Goal: Check status: Check status

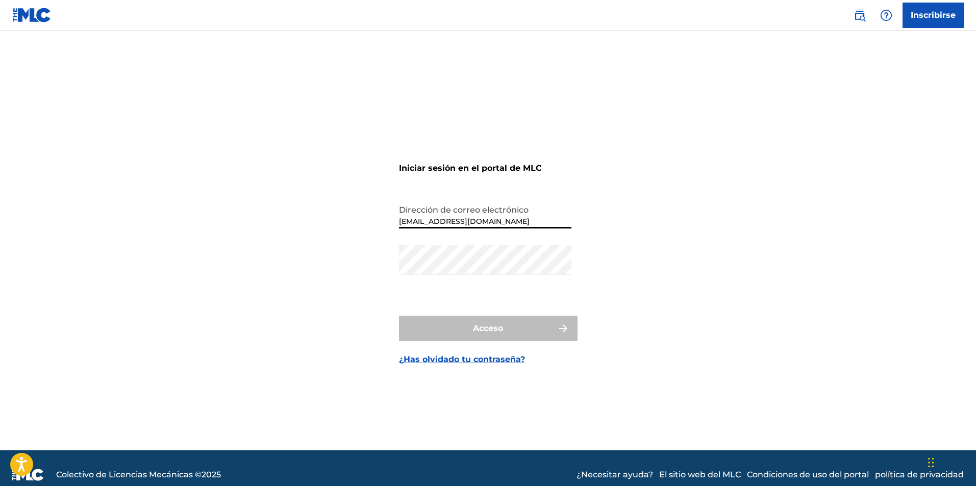
type input "[EMAIL_ADDRESS][DOMAIN_NAME]"
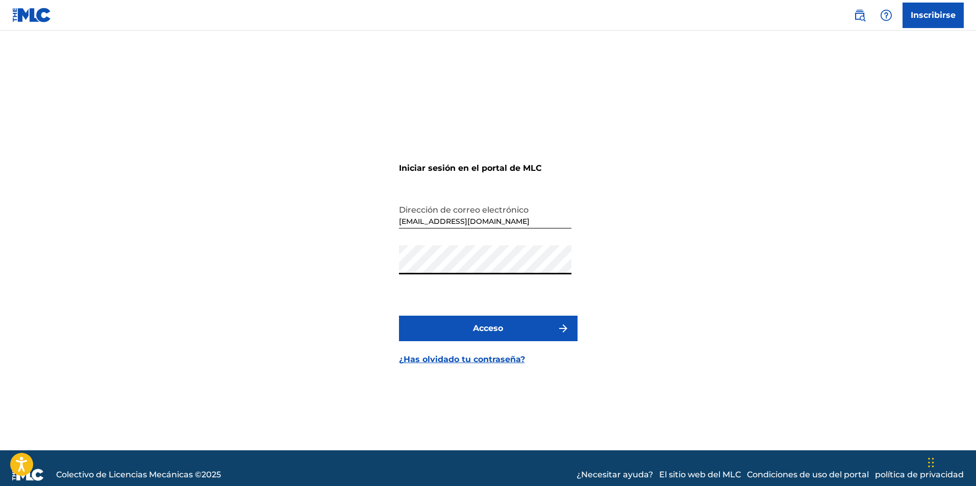
click at [478, 318] on button "Acceso" at bounding box center [488, 329] width 179 height 26
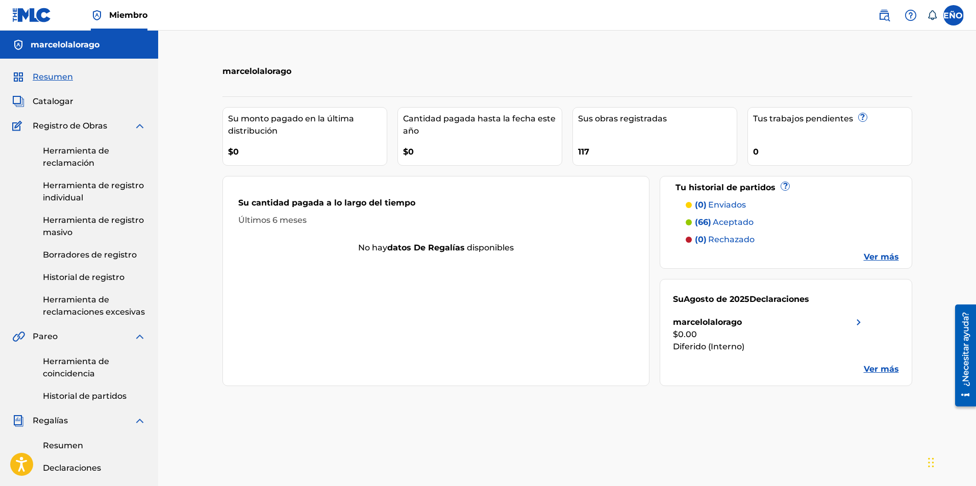
click at [873, 366] on font "Ver más" at bounding box center [881, 369] width 35 height 10
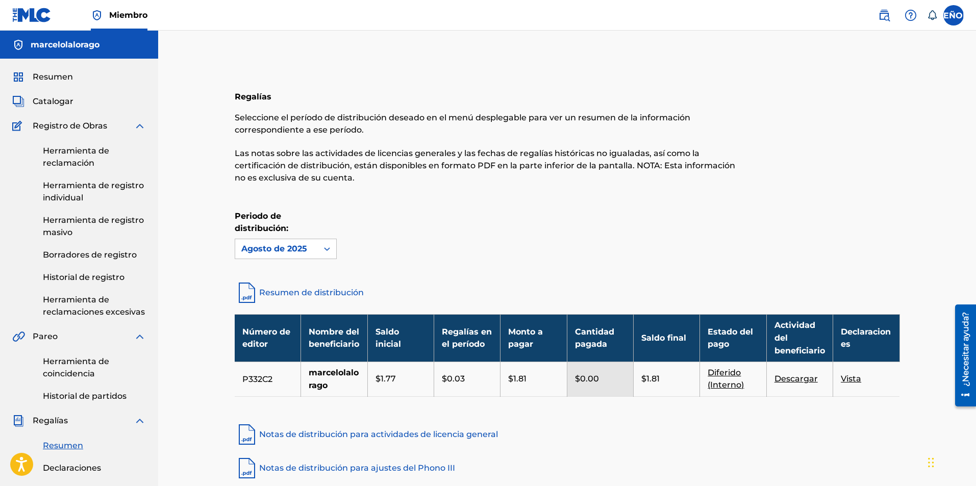
click at [50, 103] on font "Catalogar" at bounding box center [53, 101] width 41 height 10
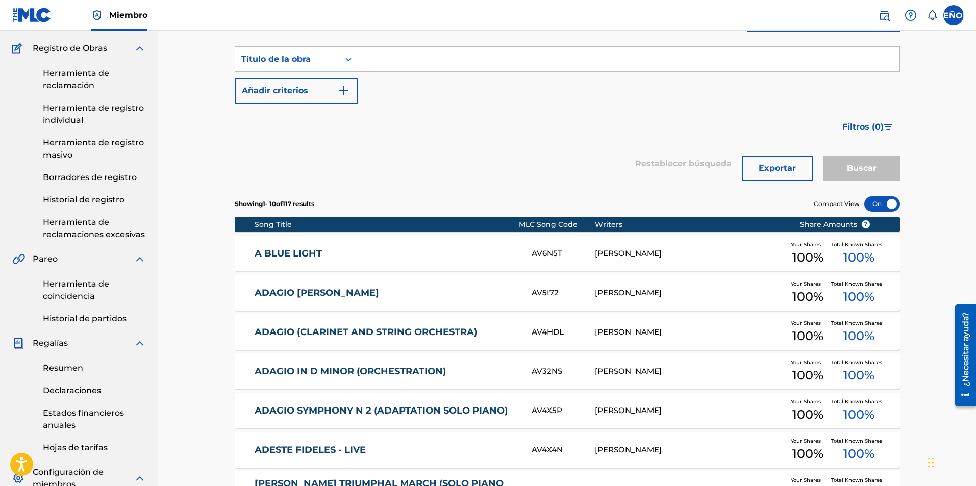
scroll to position [53, 0]
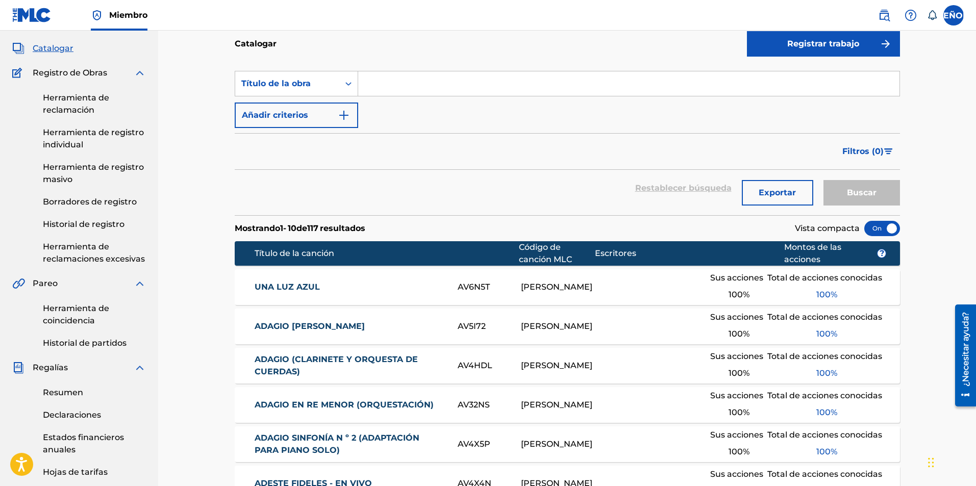
click at [64, 144] on font "Herramienta de registro individual" at bounding box center [93, 139] width 101 height 22
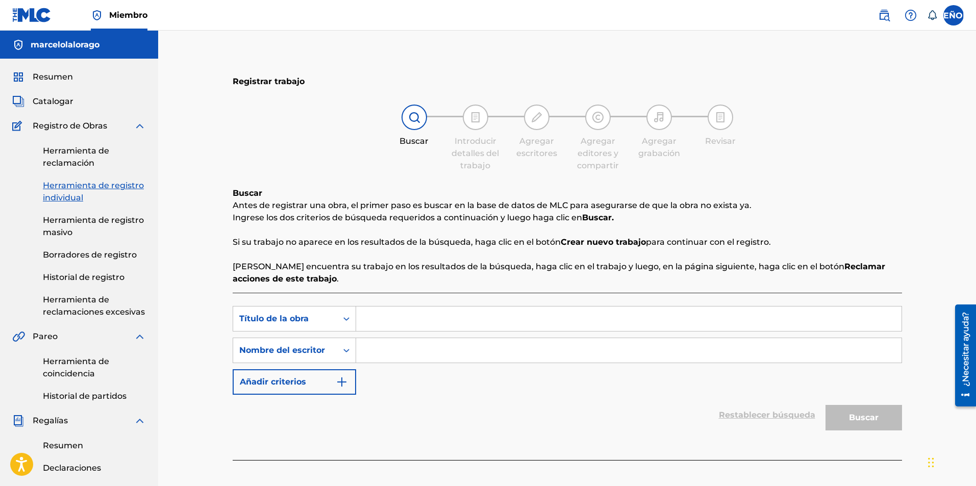
click at [67, 148] on font "Herramienta de reclamación" at bounding box center [76, 157] width 66 height 22
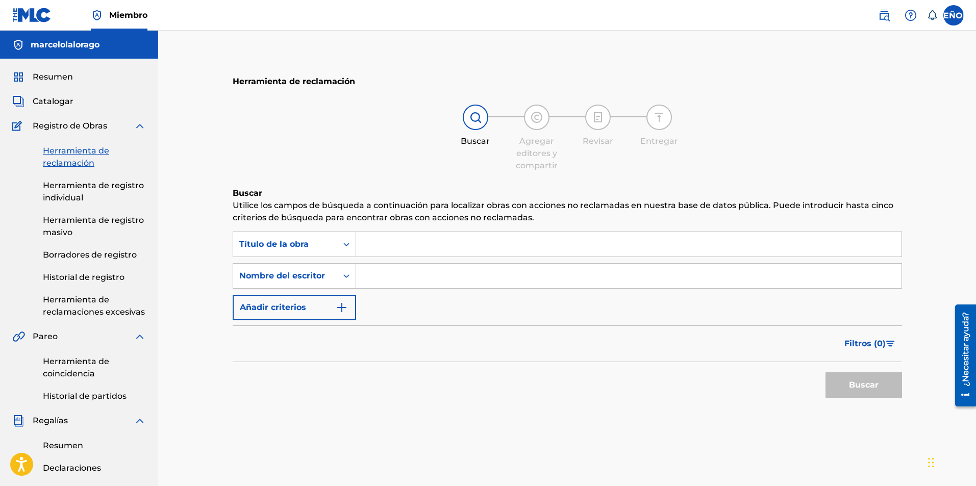
click at [72, 283] on link "Historial de registro" at bounding box center [94, 277] width 103 height 12
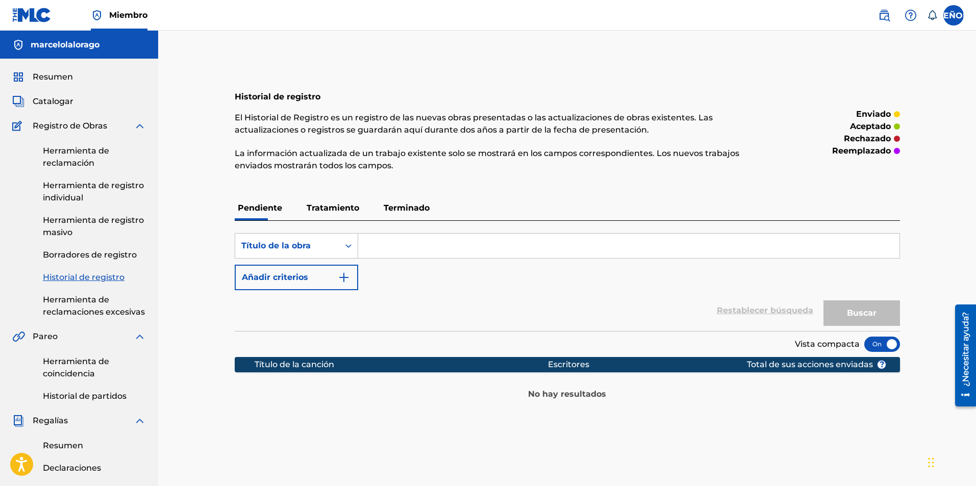
click at [336, 208] on font "Tratamiento" at bounding box center [333, 208] width 53 height 10
click at [403, 208] on font "Terminado" at bounding box center [407, 208] width 46 height 10
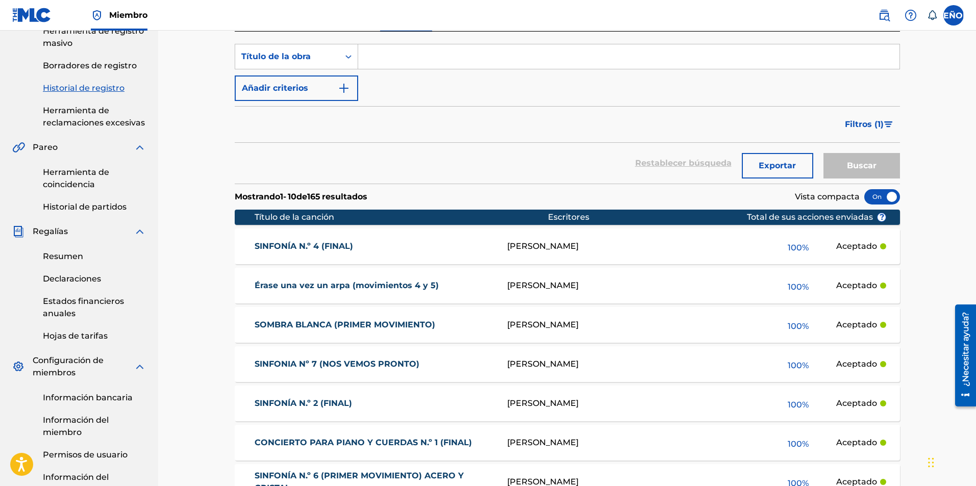
scroll to position [183, 0]
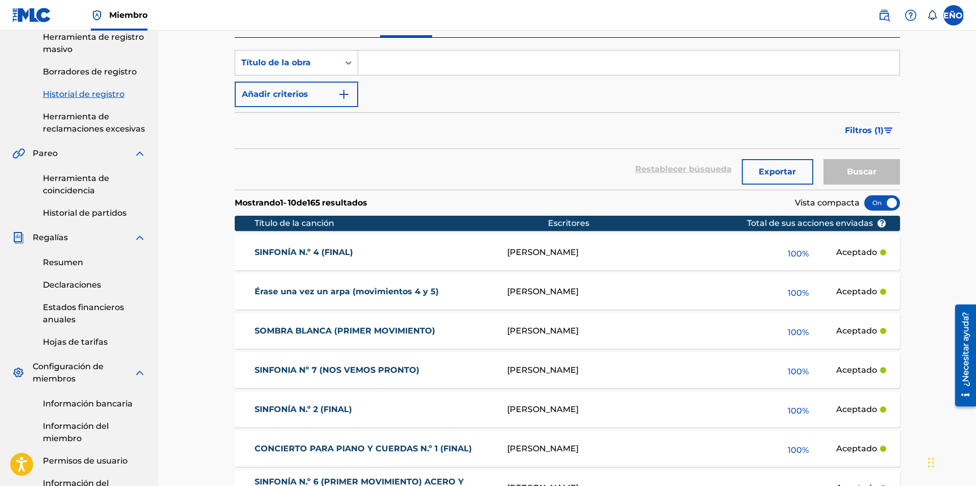
click at [890, 134] on button "Filtros ( 1 )" at bounding box center [869, 131] width 61 height 26
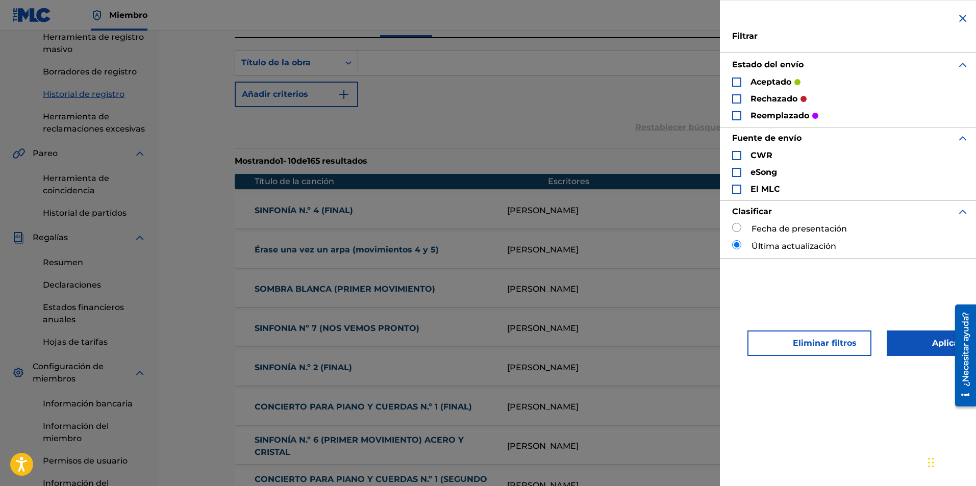
click at [741, 85] on div "aceptado" at bounding box center [766, 82] width 68 height 12
click at [734, 81] on div "Formulario de búsqueda" at bounding box center [736, 82] width 9 height 9
click at [921, 354] on button "Aplicar filtros" at bounding box center [945, 344] width 118 height 26
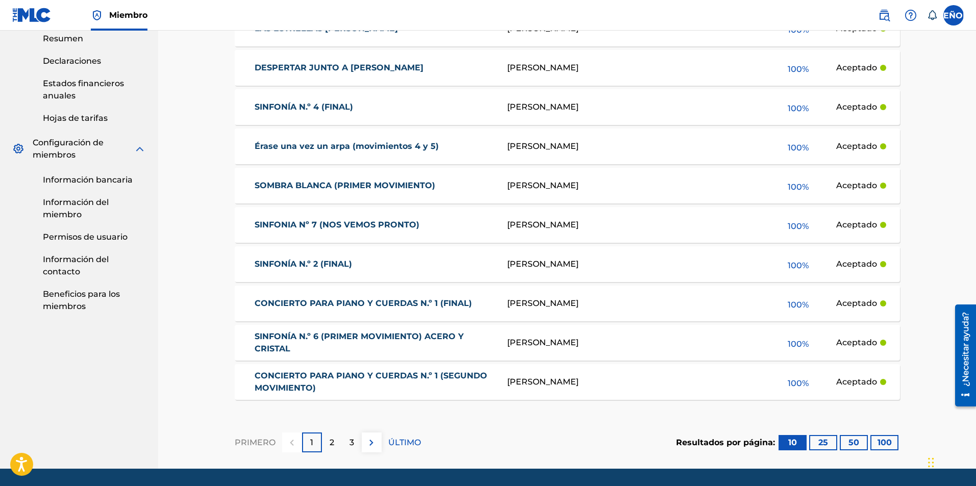
scroll to position [439, 0]
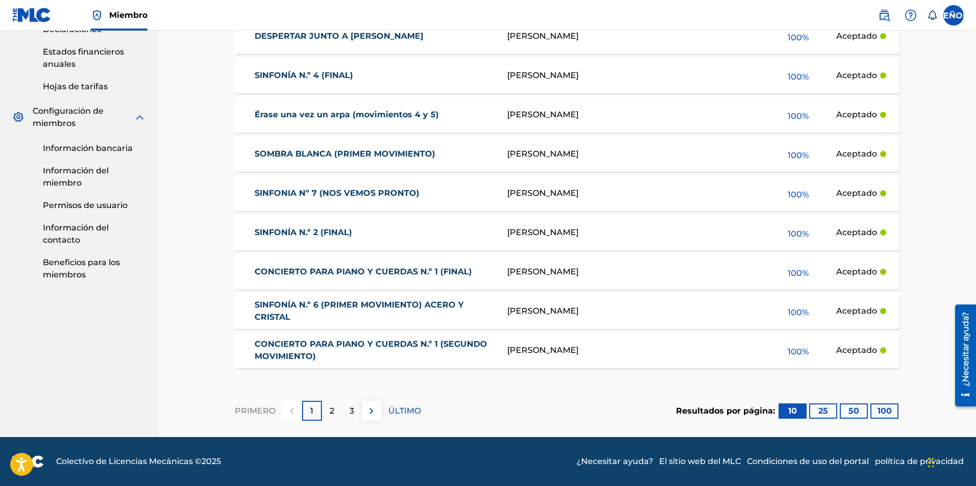
drag, startPoint x: 979, startPoint y: 230, endPoint x: 4, endPoint y: 70, distance: 987.7
click at [879, 416] on font "100" at bounding box center [884, 411] width 14 height 12
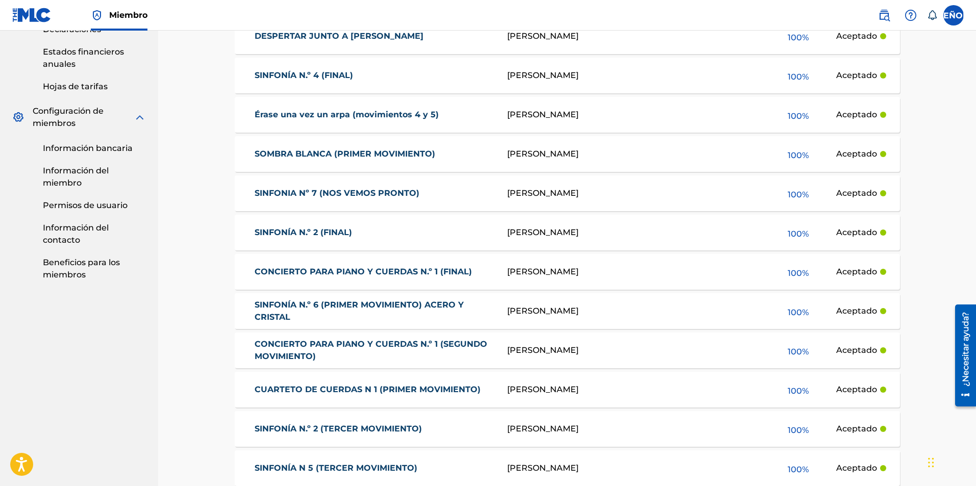
click at [73, 59] on link "Estados financieros anuales" at bounding box center [94, 58] width 103 height 24
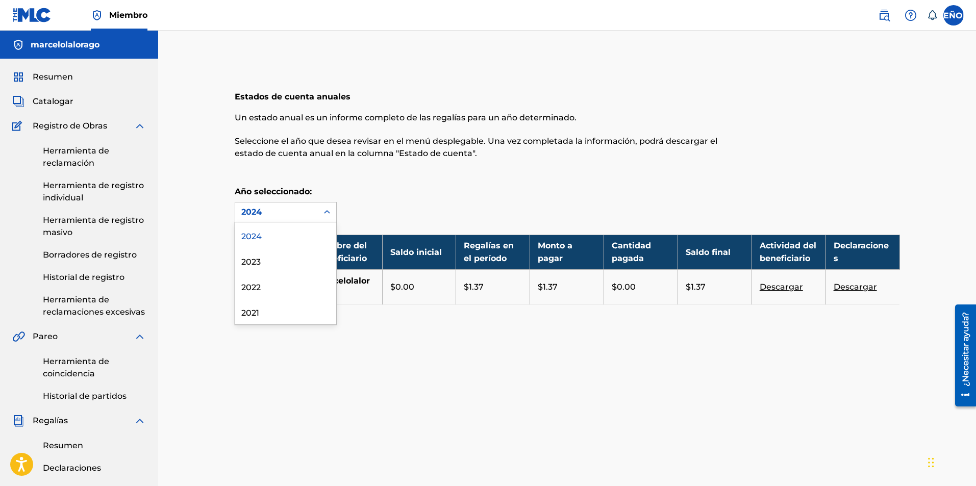
click at [326, 214] on icon at bounding box center [327, 212] width 10 height 10
click at [297, 235] on div "2024" at bounding box center [285, 235] width 101 height 26
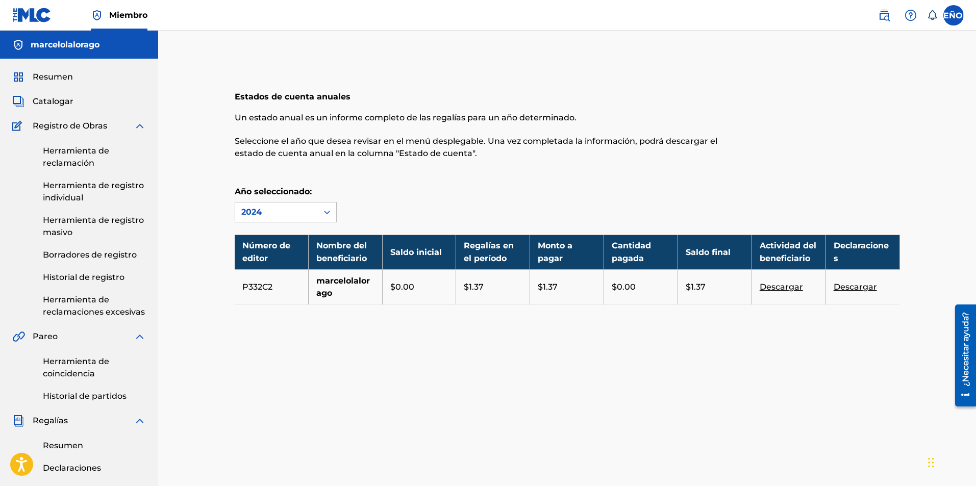
click at [62, 107] on span "Catalogar" at bounding box center [53, 101] width 41 height 12
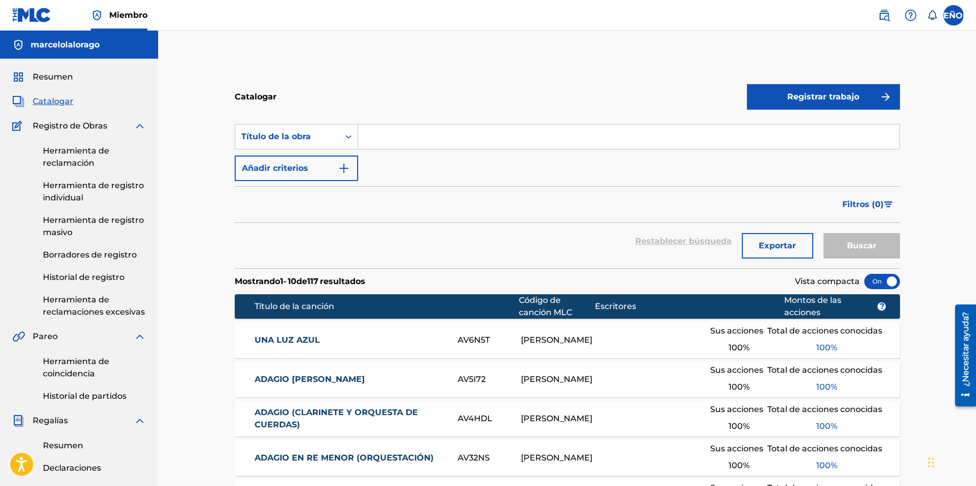
click at [58, 82] on span "Resumen" at bounding box center [53, 77] width 40 height 12
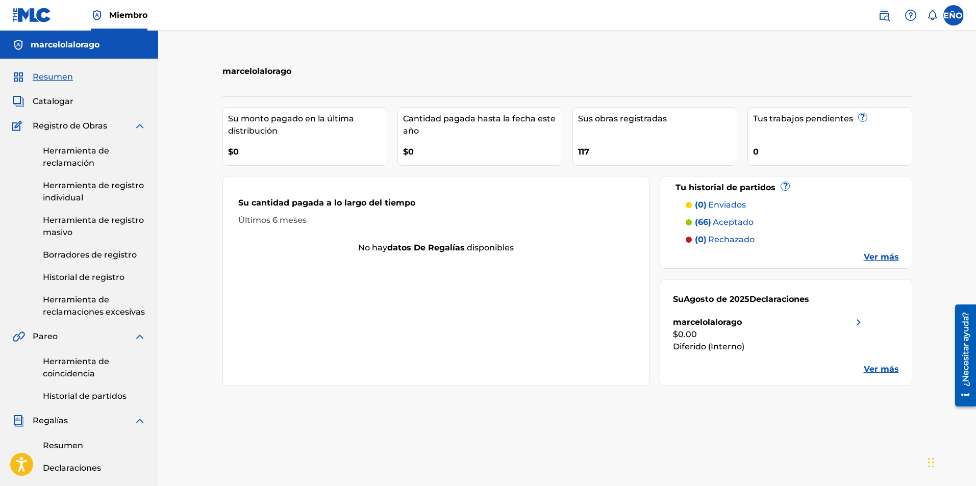
click at [727, 222] on font "aceptado" at bounding box center [733, 222] width 41 height 10
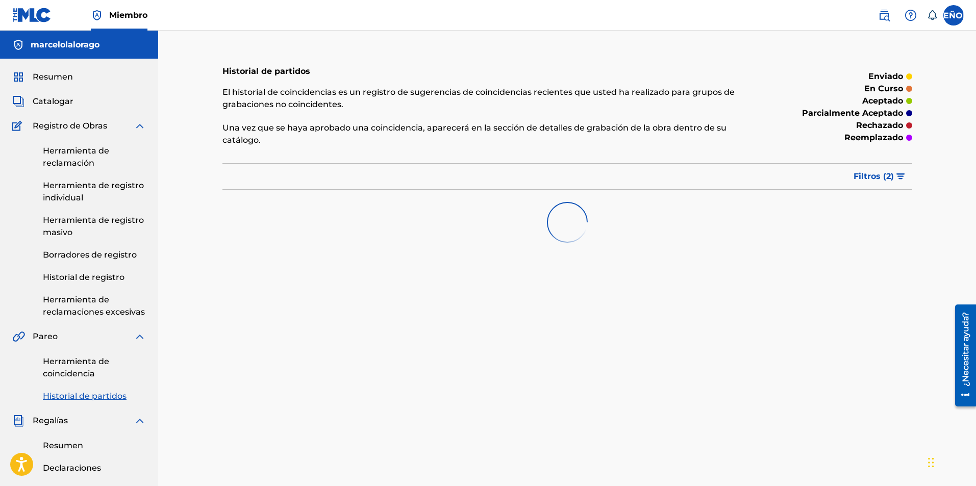
click at [898, 179] on img "submit" at bounding box center [900, 176] width 9 height 6
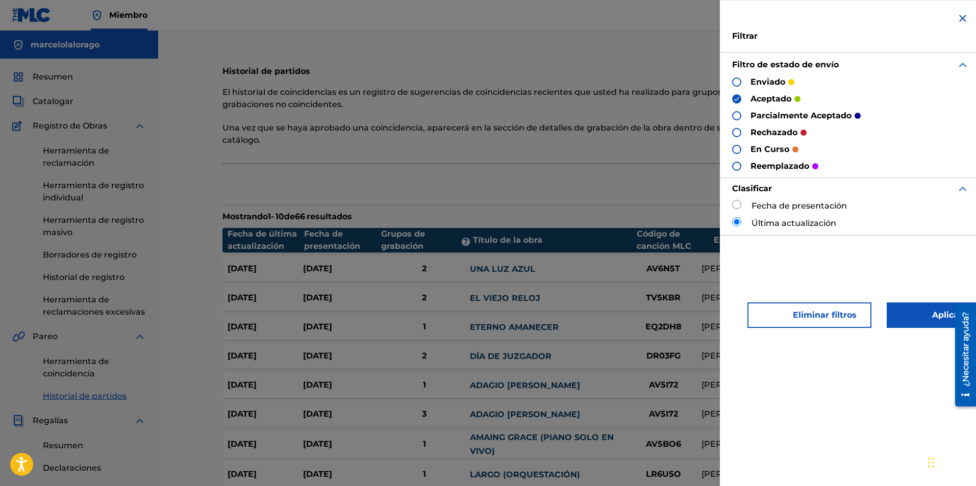
click at [923, 325] on button "Aplicar filtros" at bounding box center [945, 315] width 118 height 26
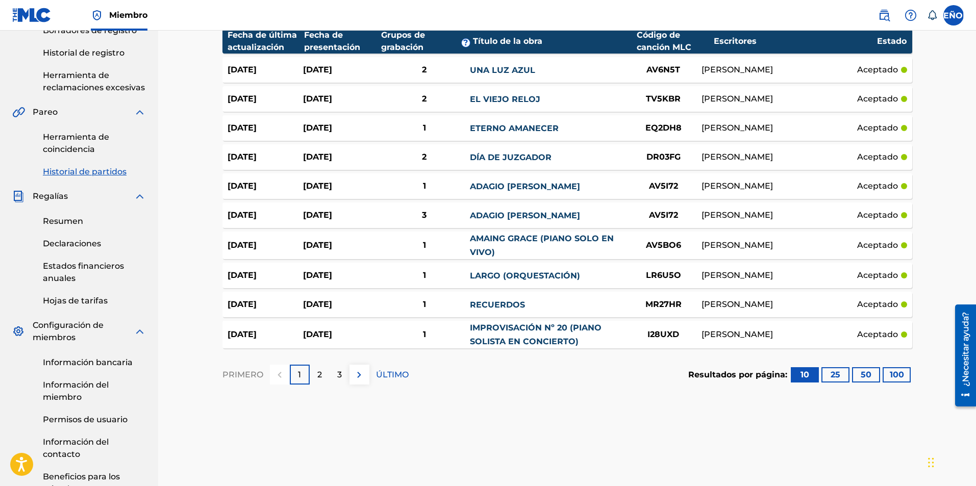
scroll to position [228, 0]
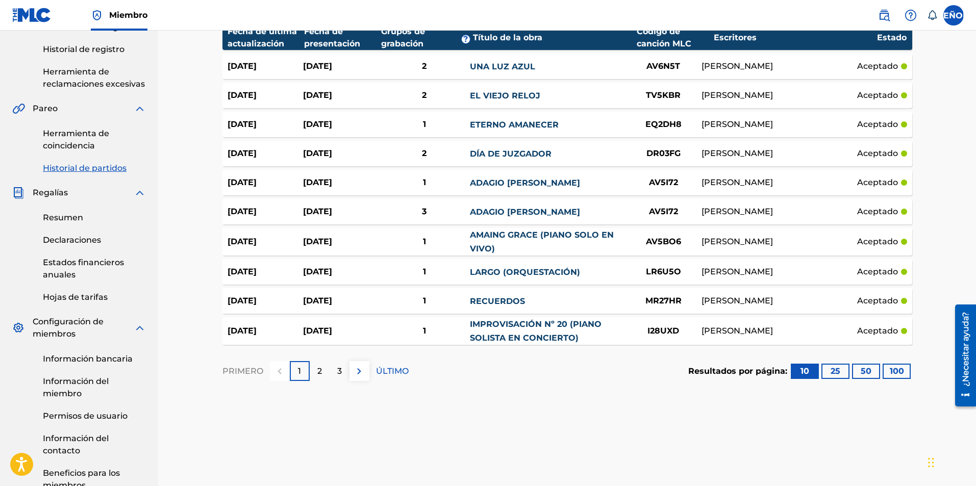
drag, startPoint x: 979, startPoint y: 247, endPoint x: 2, endPoint y: 88, distance: 989.6
click at [905, 364] on div "Resultados por página: 10 25 50 100" at bounding box center [800, 371] width 224 height 48
click at [893, 373] on font "100" at bounding box center [897, 371] width 14 height 10
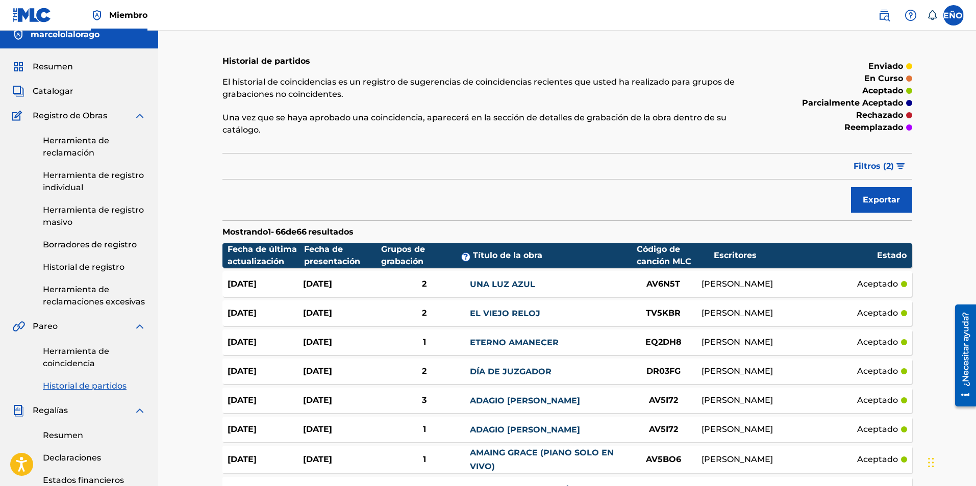
scroll to position [0, 0]
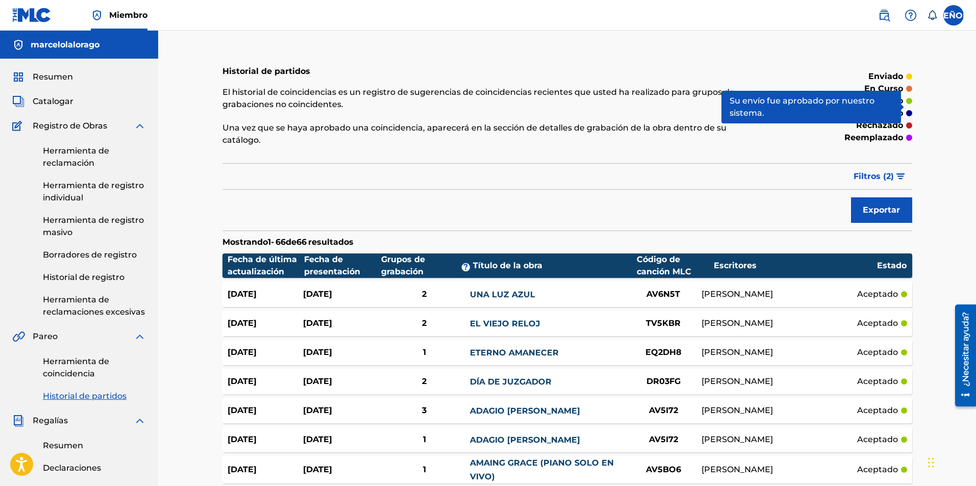
click at [899, 176] on img "submit" at bounding box center [900, 176] width 9 height 6
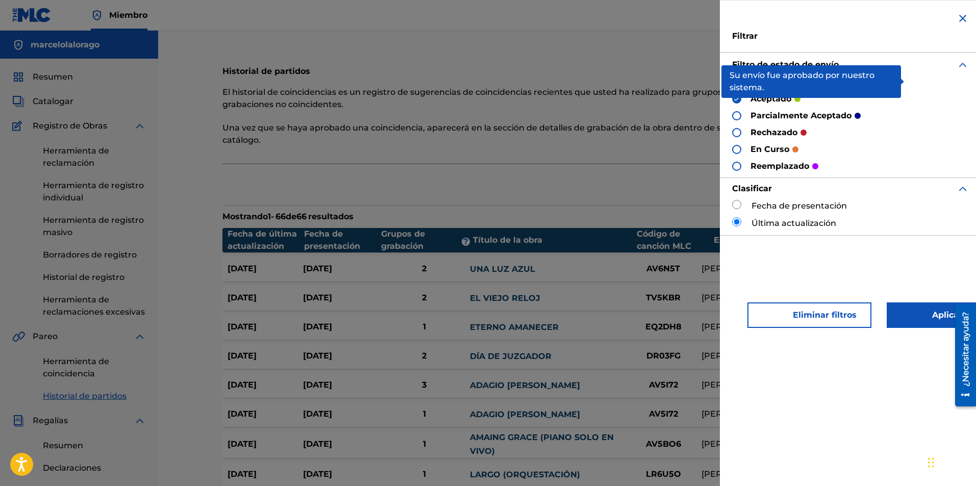
click at [743, 206] on div "Fecha de presentación" at bounding box center [850, 206] width 237 height 12
click at [735, 205] on input "radio" at bounding box center [736, 204] width 9 height 9
radio input "true"
click at [898, 117] on div "enviado aceptado parcialmente aceptado rechazado en curso reemplazado" at bounding box center [850, 124] width 237 height 96
click at [959, 65] on img at bounding box center [962, 65] width 12 height 12
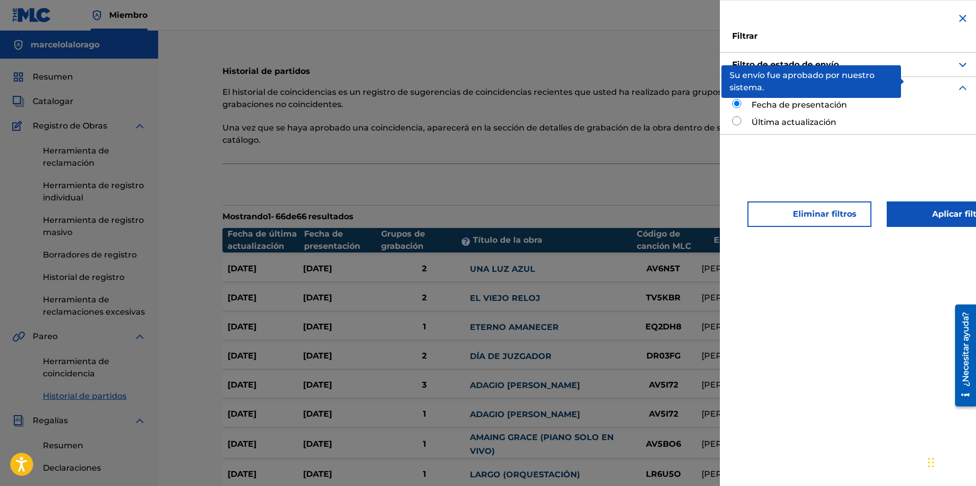
click at [956, 19] on img at bounding box center [962, 18] width 12 height 12
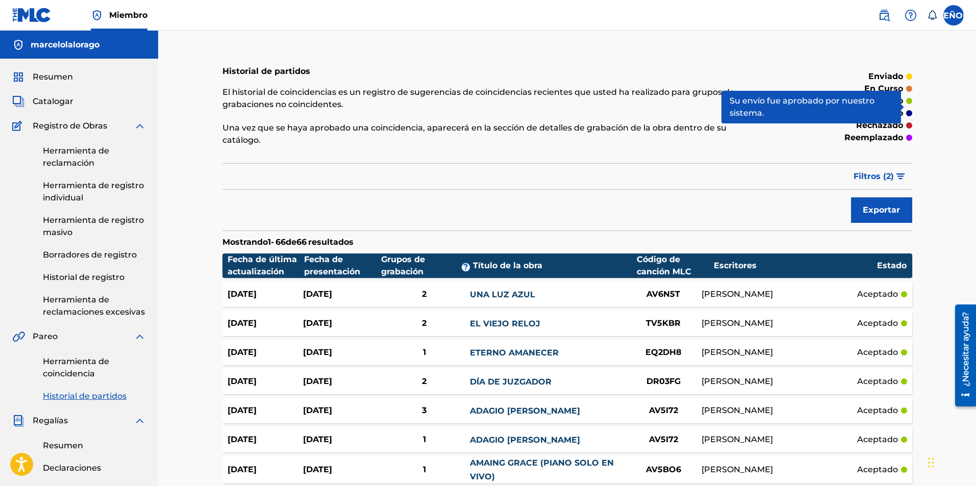
click at [951, 20] on label at bounding box center [953, 15] width 20 height 20
click at [953, 15] on input "SEÑOR [PERSON_NAME] [PERSON_NAME][EMAIL_ADDRESS][DOMAIN_NAME] Preferencias de n…" at bounding box center [953, 15] width 0 height 0
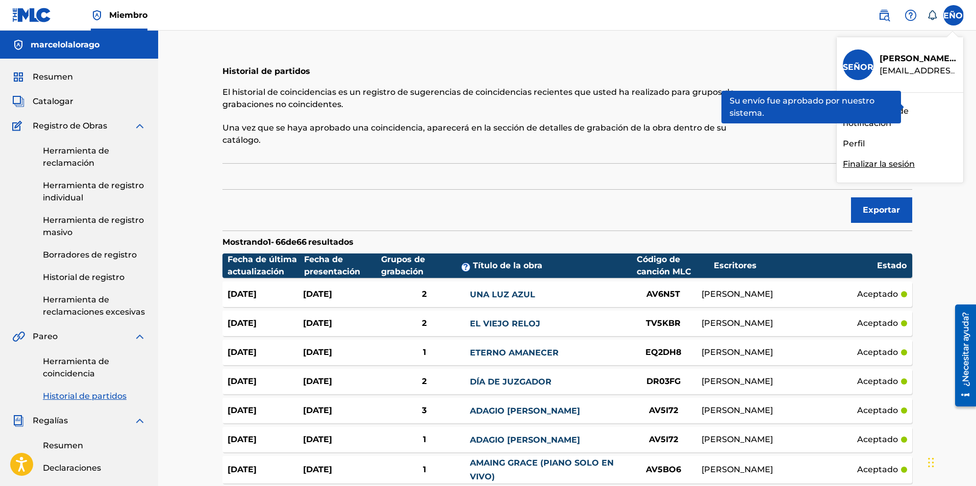
click at [867, 161] on font "Finalizar la sesión" at bounding box center [879, 164] width 72 height 10
click at [953, 15] on input "SEÑOR [PERSON_NAME] [PERSON_NAME][EMAIL_ADDRESS][DOMAIN_NAME] Preferencias de n…" at bounding box center [953, 15] width 0 height 0
